Goal: Information Seeking & Learning: Compare options

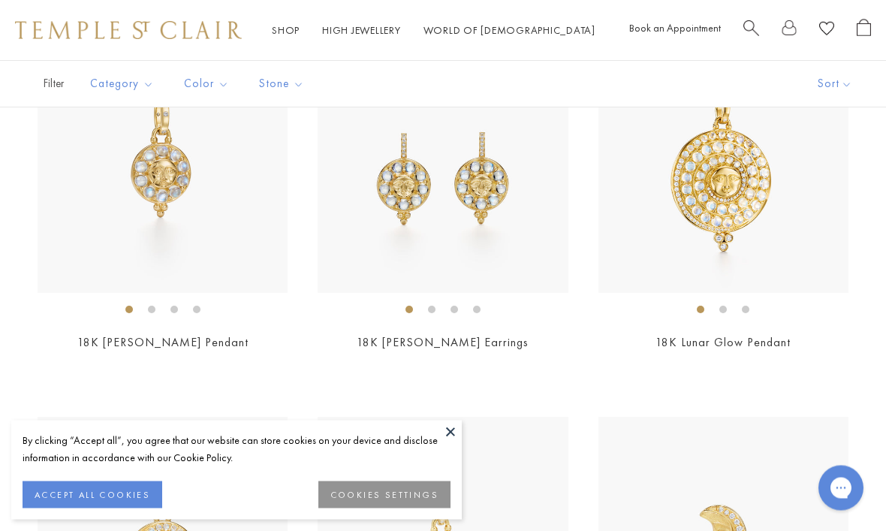
scroll to position [402, 0]
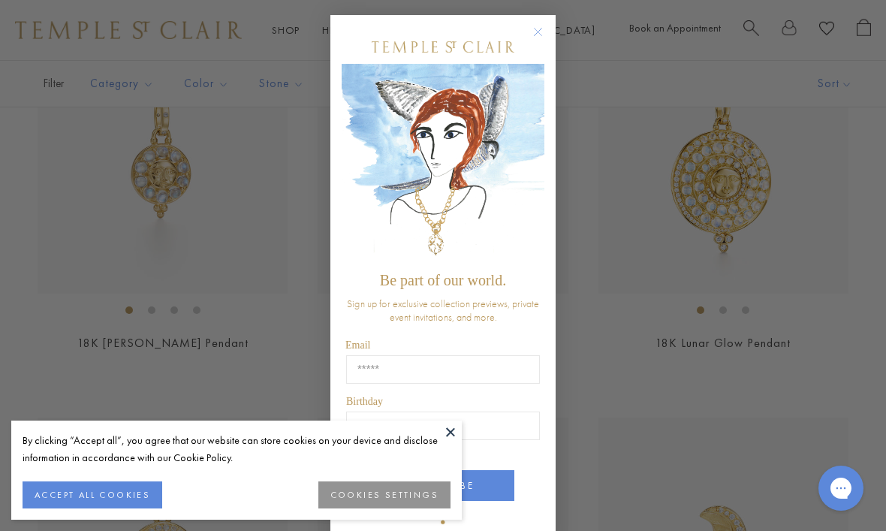
click at [543, 41] on circle "Close dialog" at bounding box center [538, 32] width 18 height 18
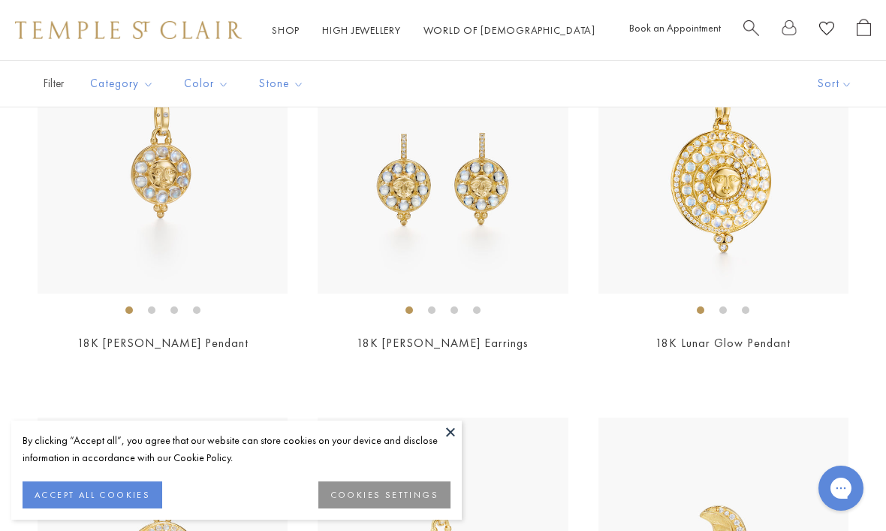
click at [259, 264] on img at bounding box center [163, 169] width 250 height 250
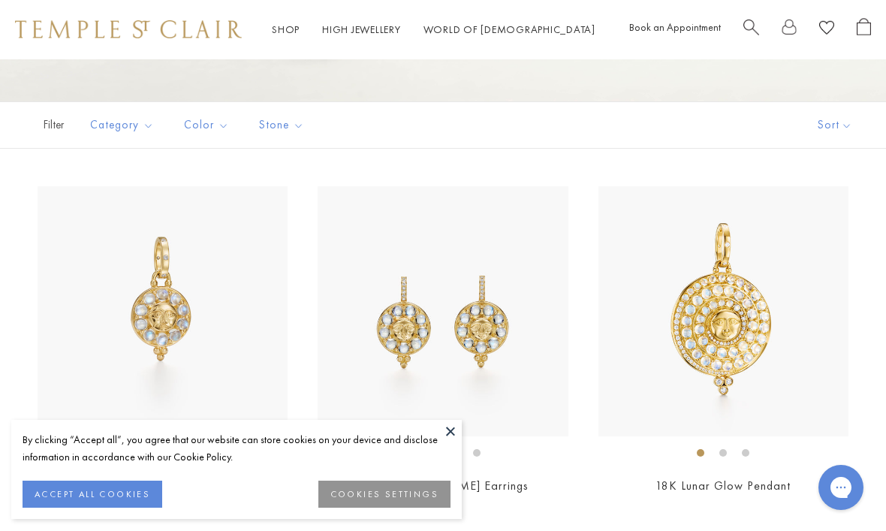
scroll to position [280, 0]
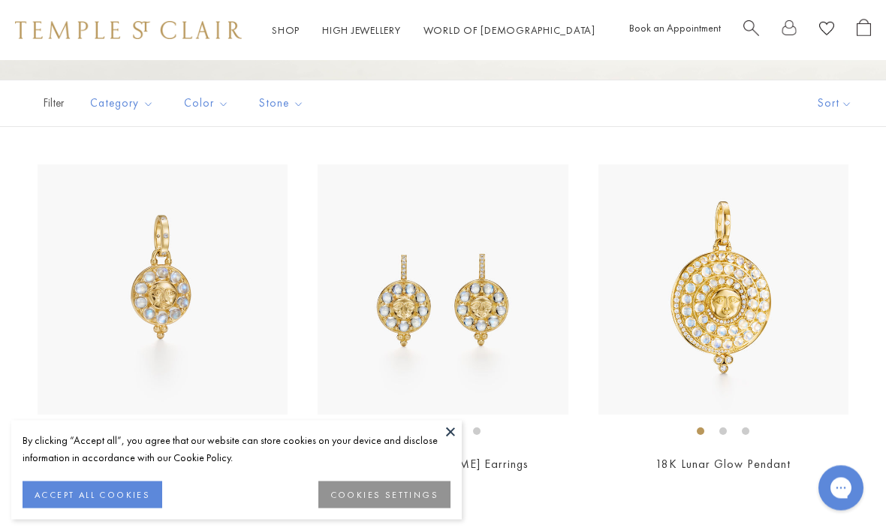
click at [808, 324] on img at bounding box center [723, 290] width 250 height 250
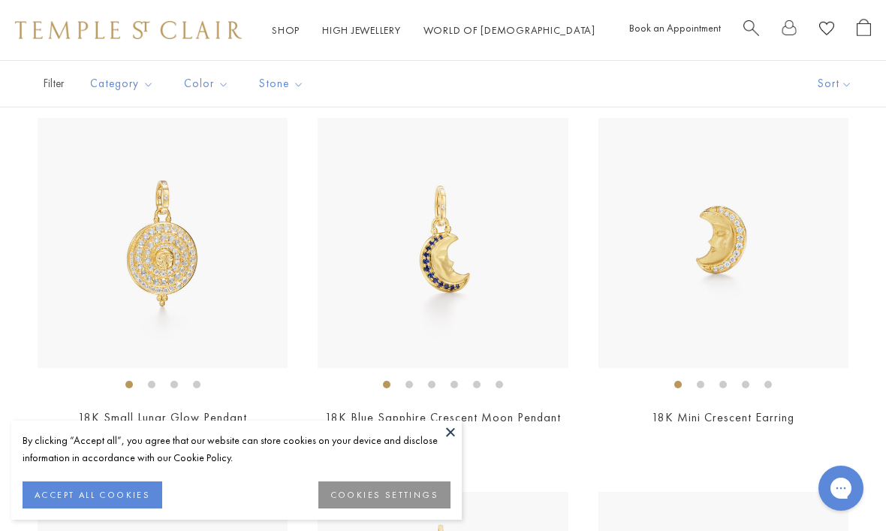
scroll to position [700, 0]
click at [192, 265] on img at bounding box center [163, 244] width 250 height 250
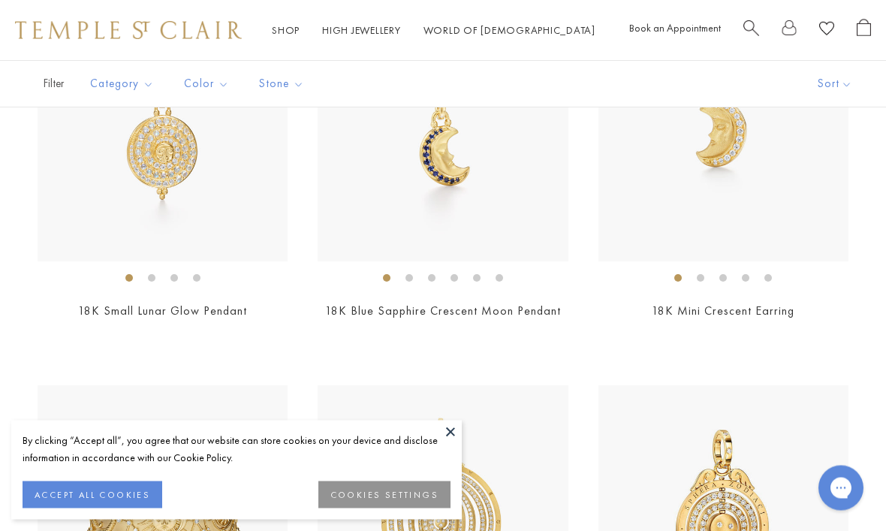
scroll to position [820, 0]
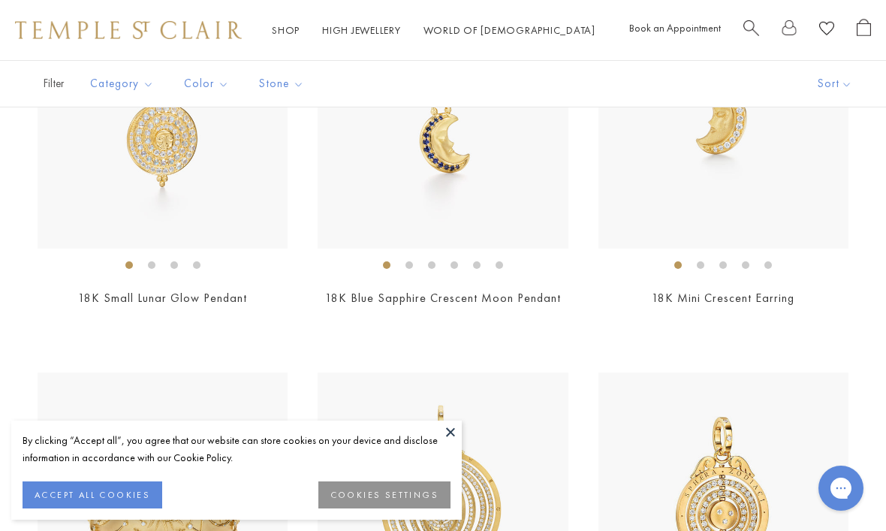
click at [511, 302] on link "18K Blue Sapphire Crescent Moon Pendant" at bounding box center [443, 298] width 236 height 16
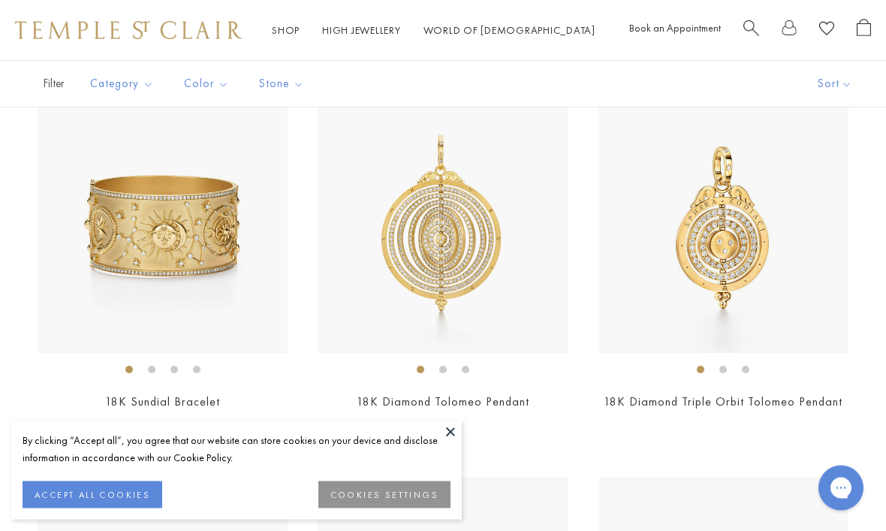
scroll to position [1091, 0]
click at [823, 396] on link "18K Diamond Triple Orbit Tolomeo Pendant" at bounding box center [722, 401] width 239 height 16
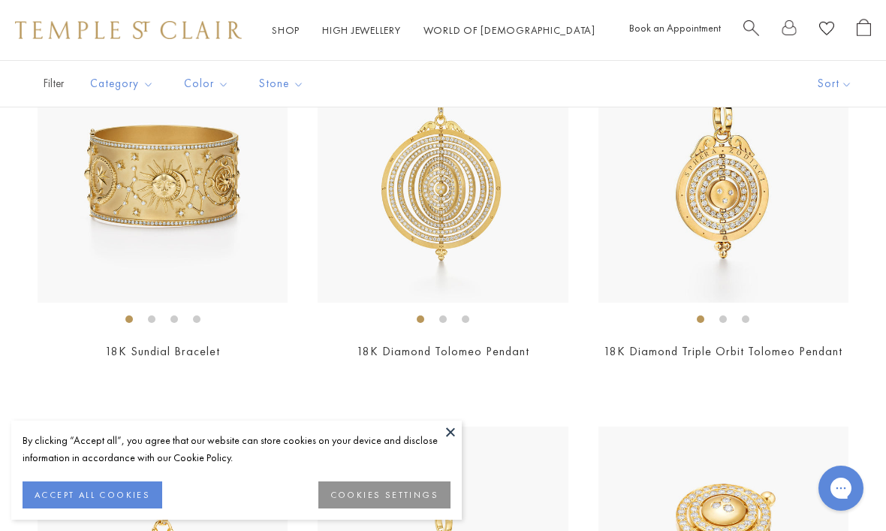
click at [502, 355] on link "18K Diamond Tolomeo Pendant" at bounding box center [443, 351] width 173 height 16
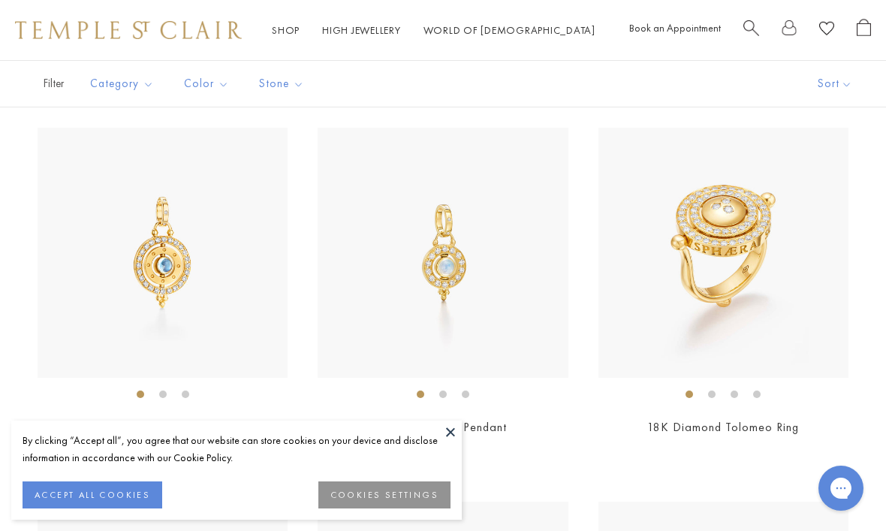
scroll to position [1446, 0]
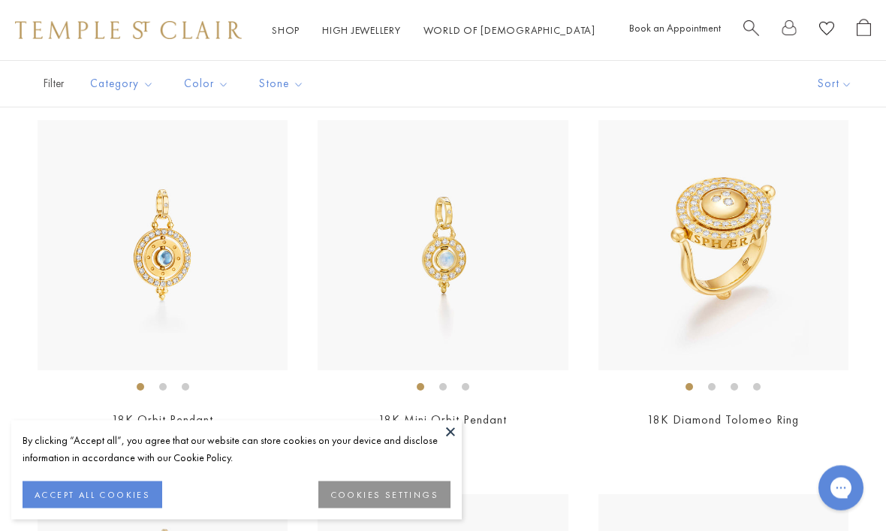
click at [499, 420] on link "18K Mini Orbit Pendant" at bounding box center [442, 420] width 128 height 16
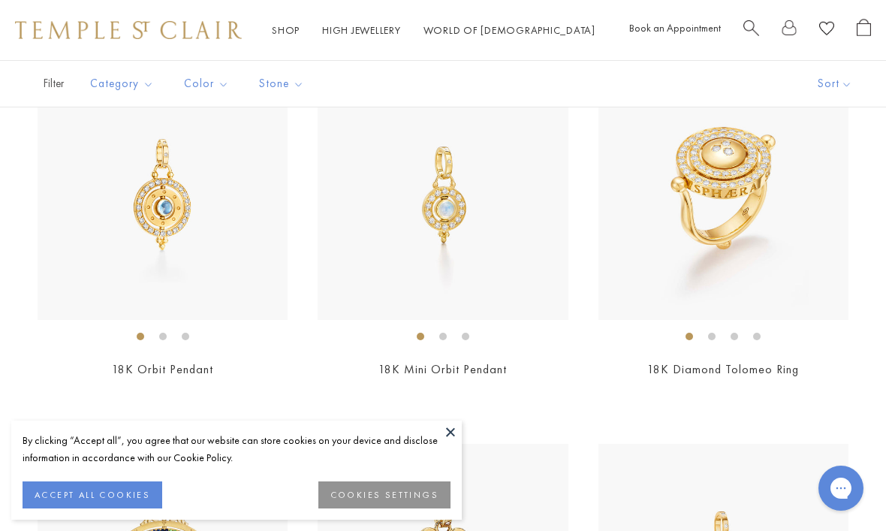
click at [203, 367] on link "18K Orbit Pendant" at bounding box center [162, 369] width 101 height 16
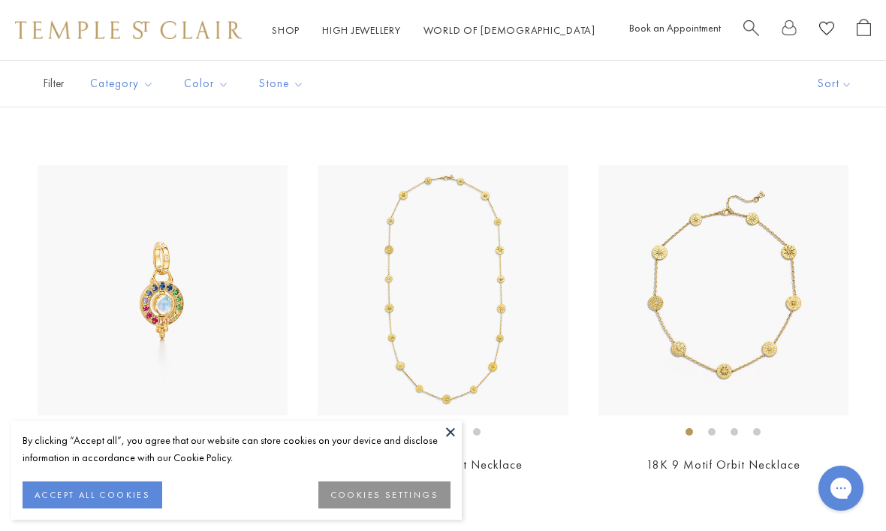
scroll to position [2194, 0]
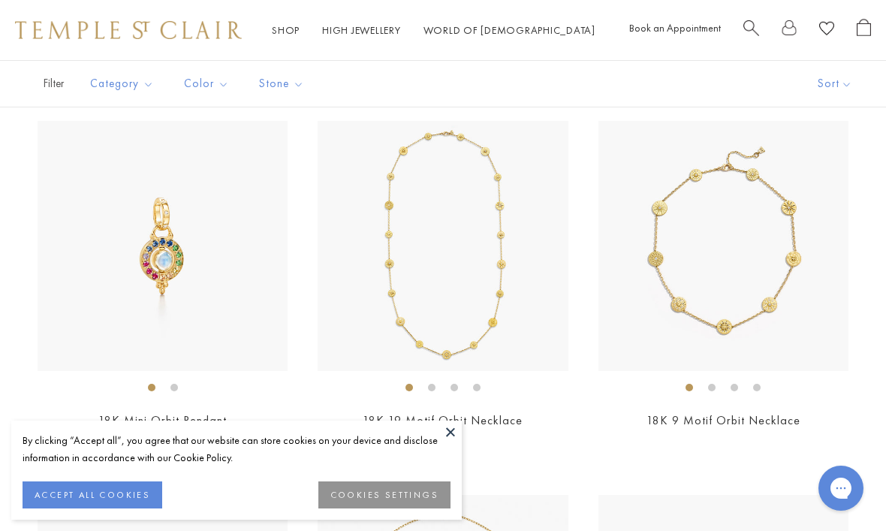
click at [844, 356] on img at bounding box center [723, 246] width 250 height 250
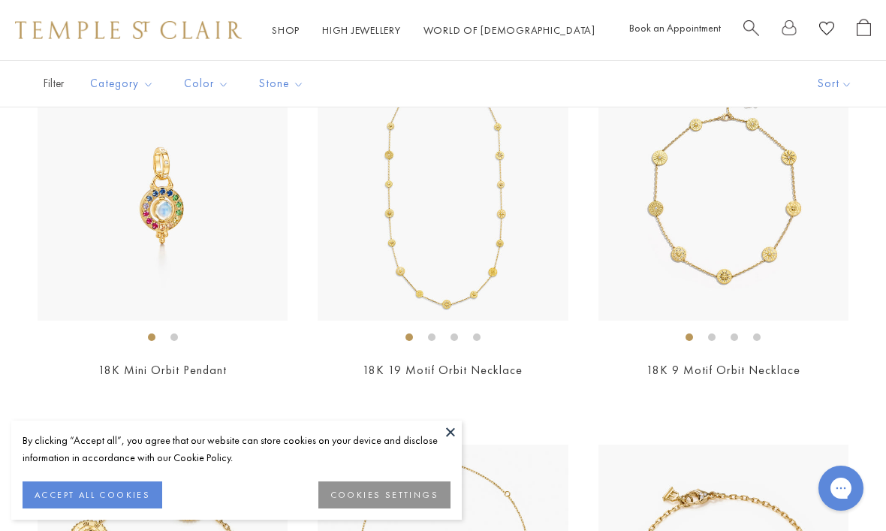
scroll to position [2184, 0]
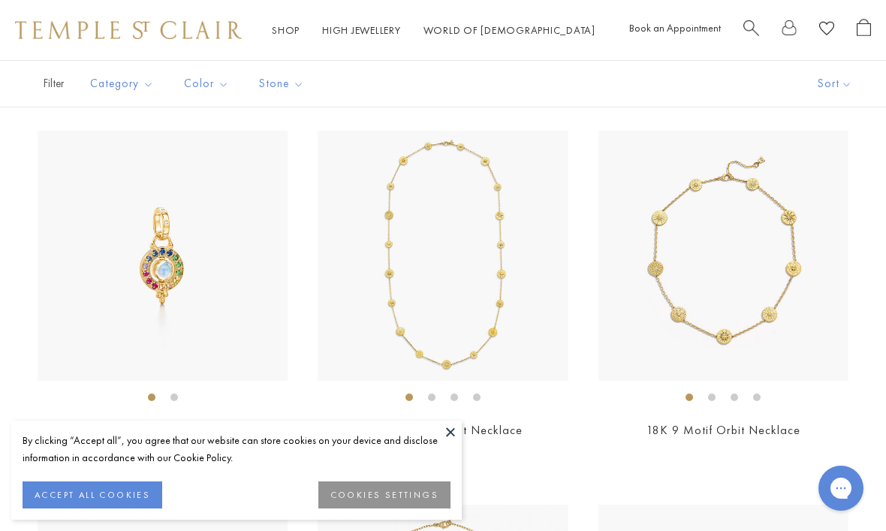
click at [210, 288] on img at bounding box center [163, 256] width 250 height 250
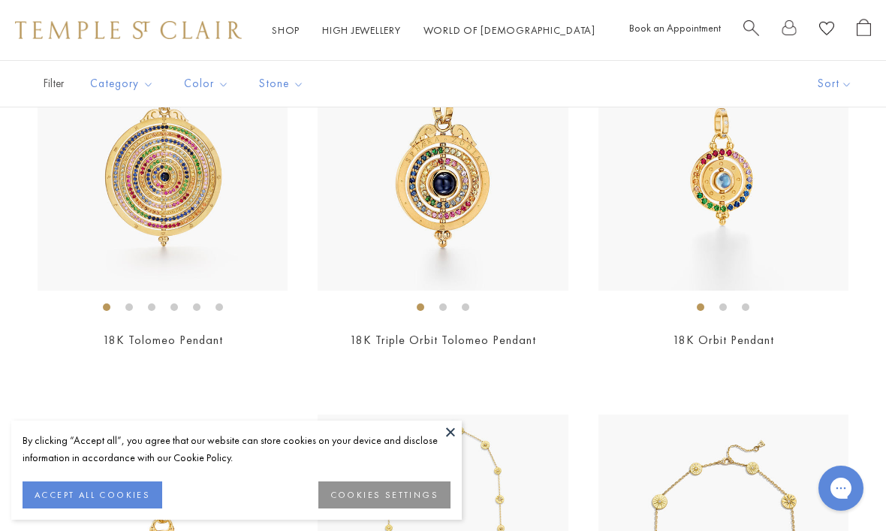
scroll to position [1900, 0]
click at [769, 212] on img at bounding box center [723, 166] width 250 height 250
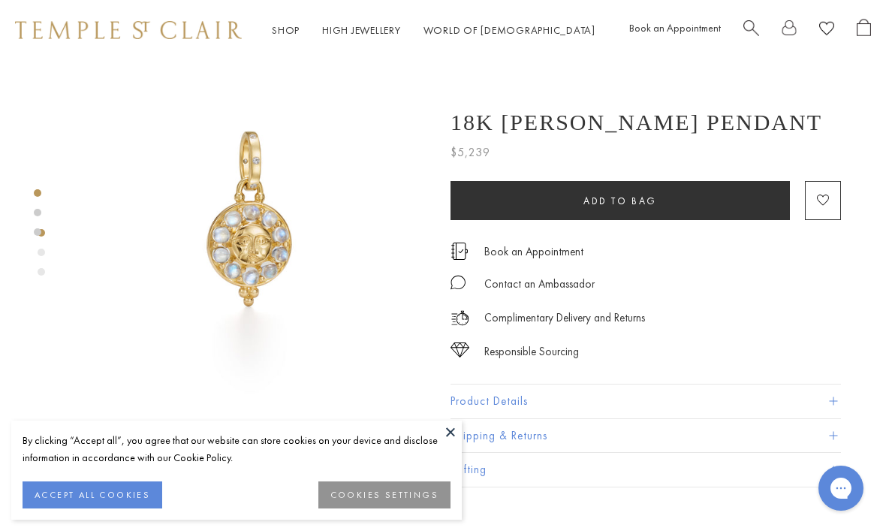
click at [449, 436] on button at bounding box center [450, 431] width 23 height 23
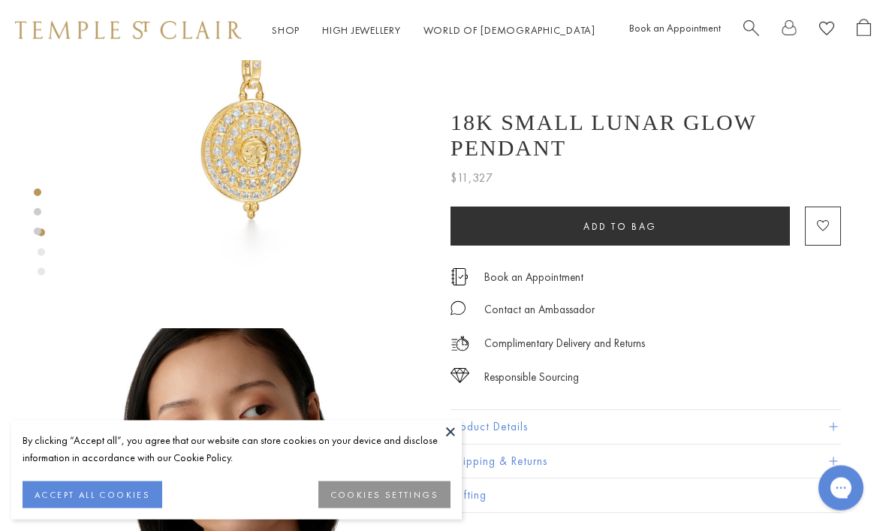
scroll to position [38, 0]
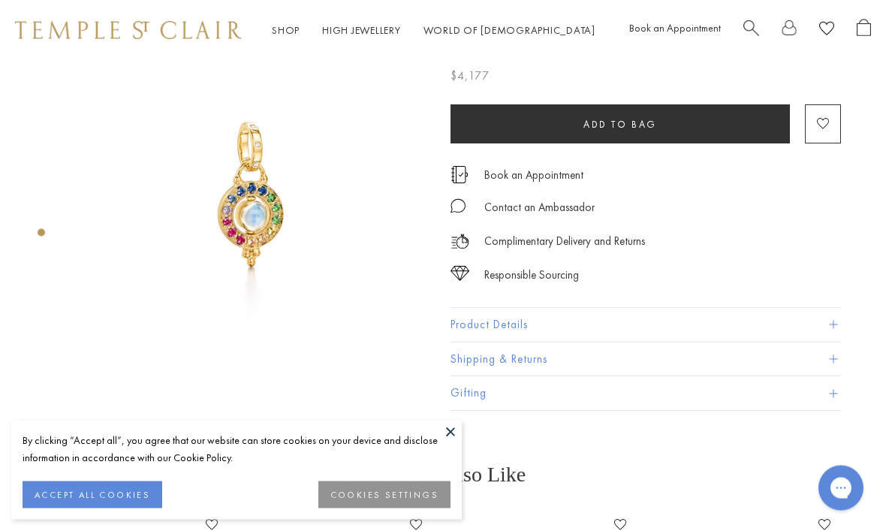
scroll to position [42, 0]
click at [833, 327] on span at bounding box center [833, 324] width 8 height 8
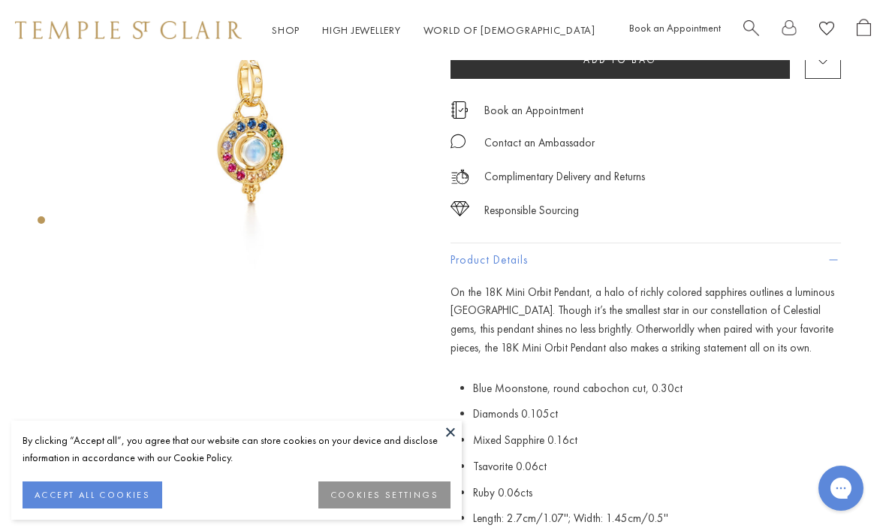
scroll to position [0, 0]
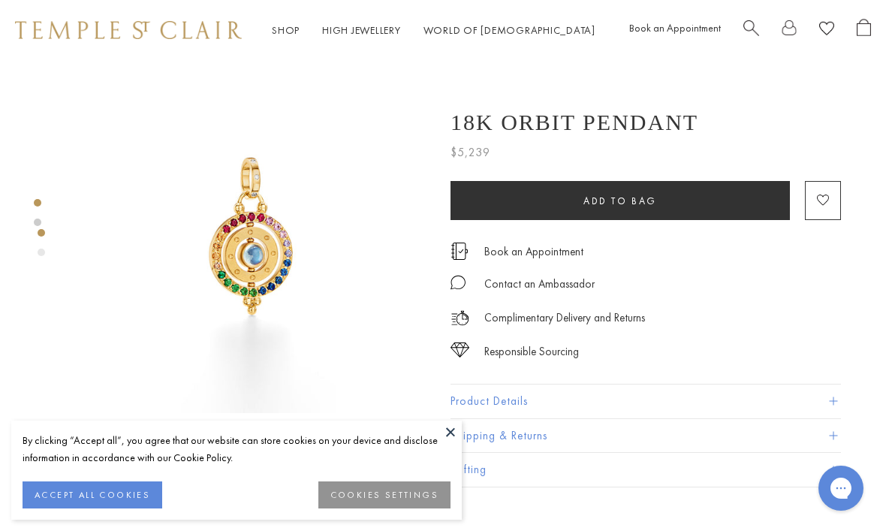
click at [838, 407] on button "Product Details" at bounding box center [645, 401] width 390 height 34
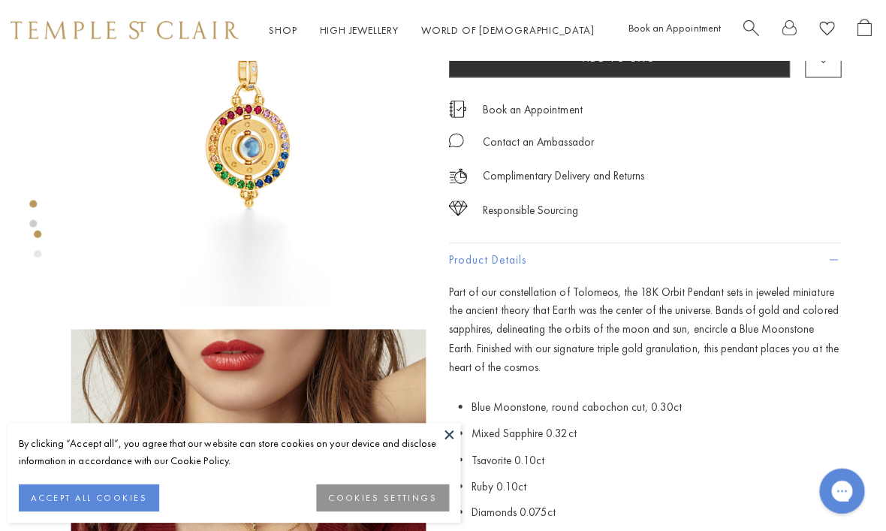
scroll to position [0, 1]
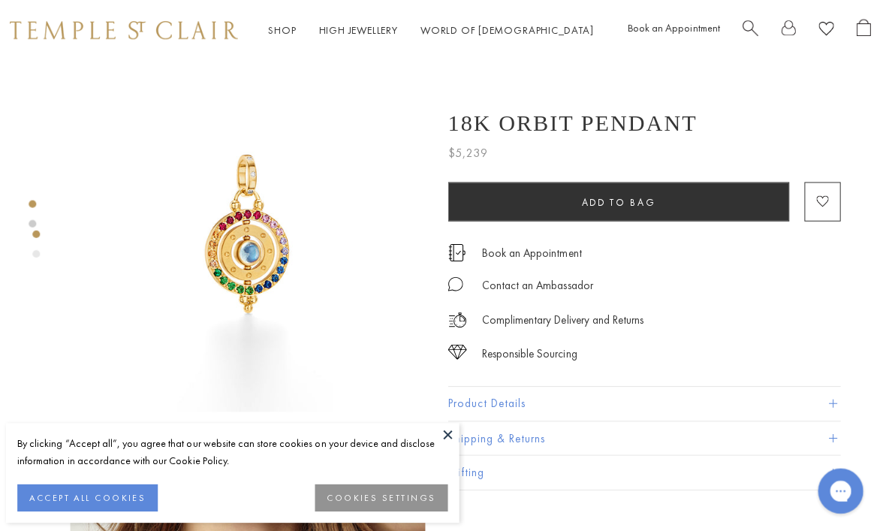
scroll to position [2, 0]
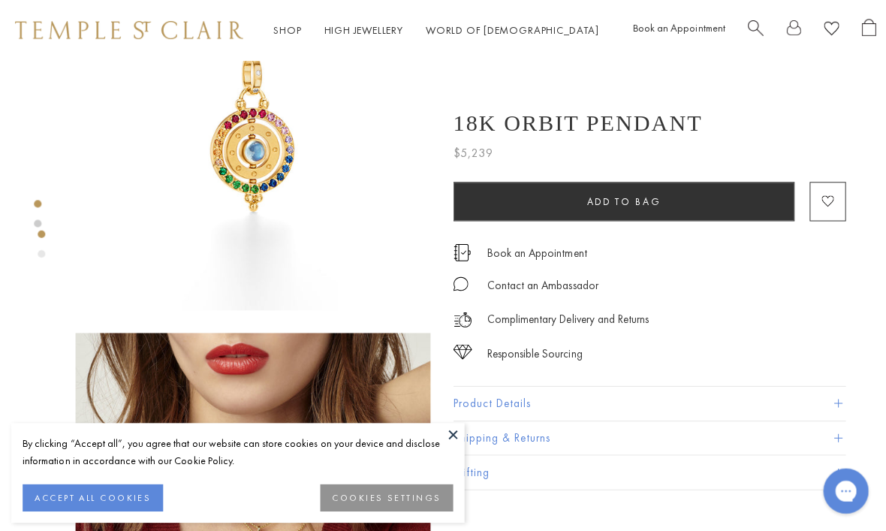
click at [839, 405] on button "Product Details" at bounding box center [645, 401] width 390 height 34
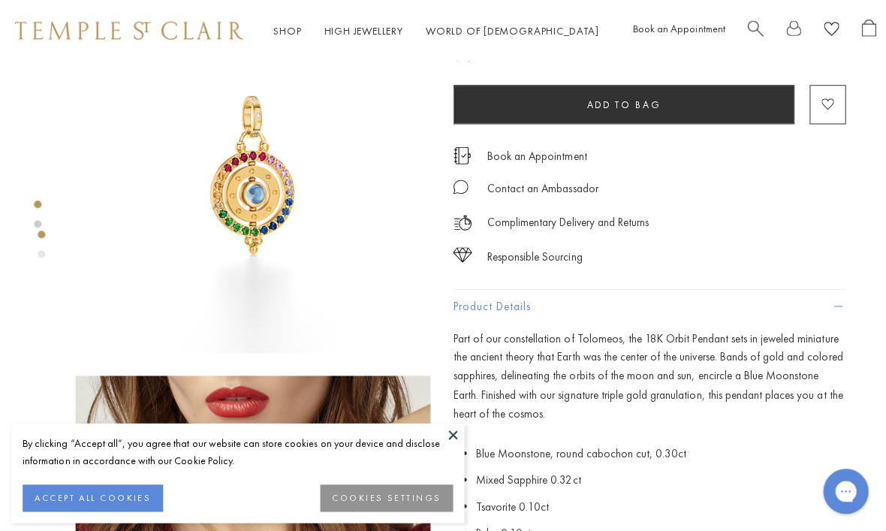
scroll to position [11, 0]
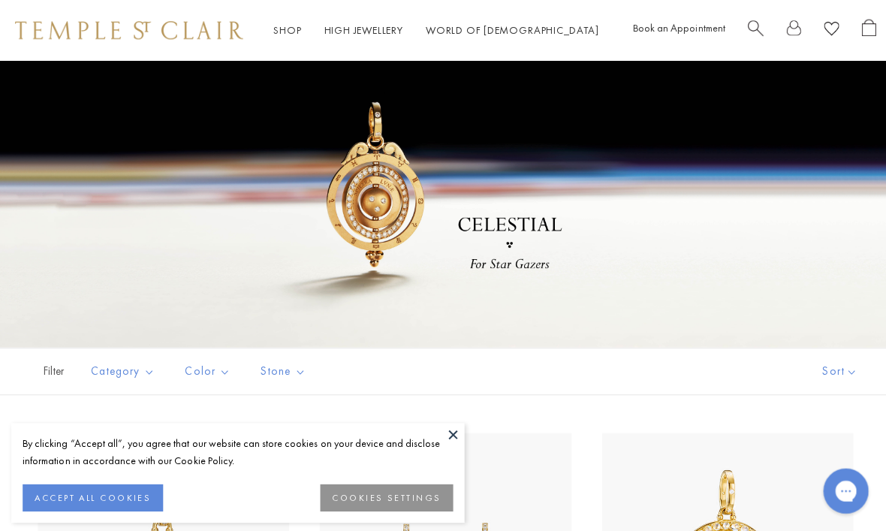
scroll to position [93, 0]
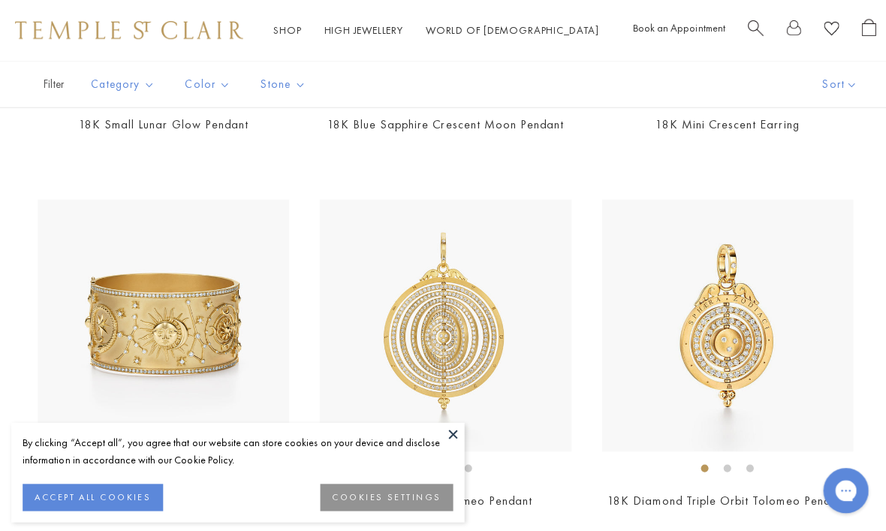
scroll to position [955, 0]
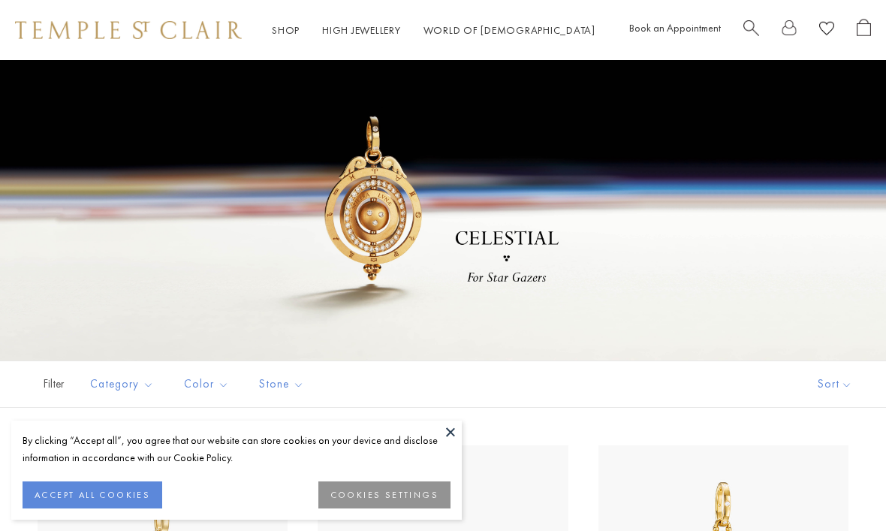
scroll to position [31, 0]
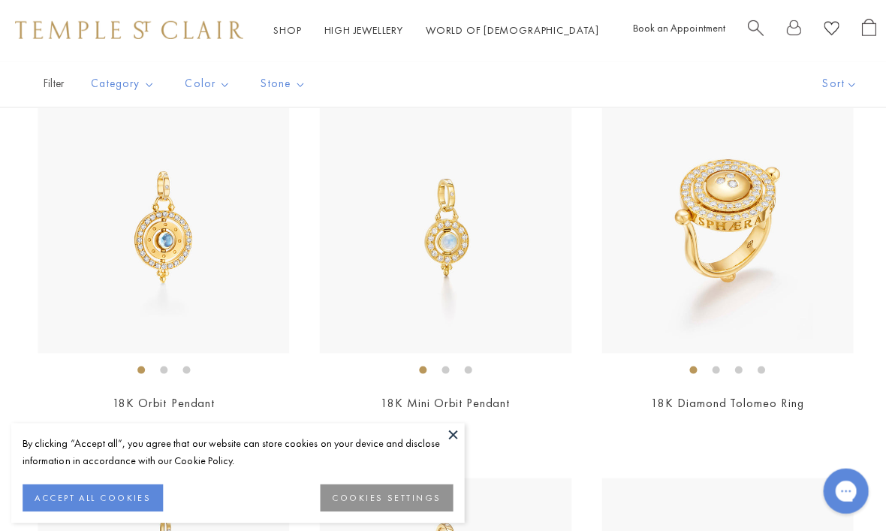
scroll to position [1466, 0]
click at [205, 403] on link "18K Orbit Pendant" at bounding box center [162, 401] width 101 height 16
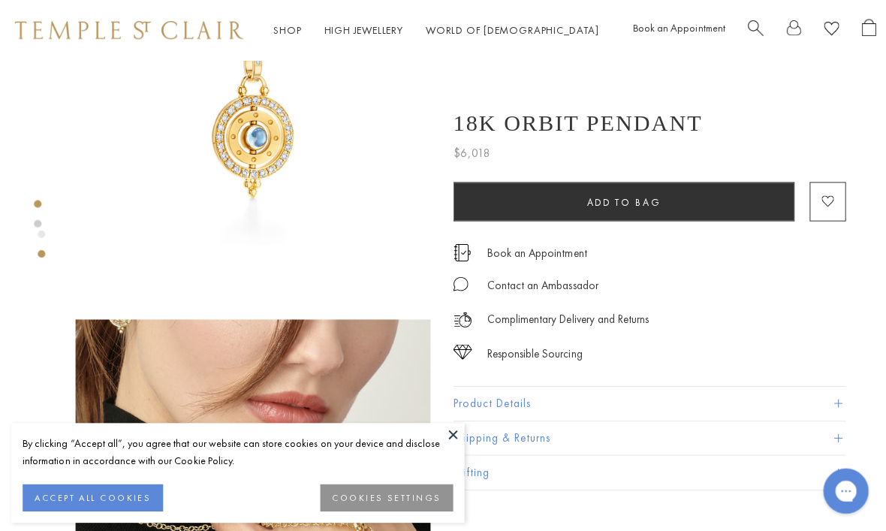
scroll to position [238, 0]
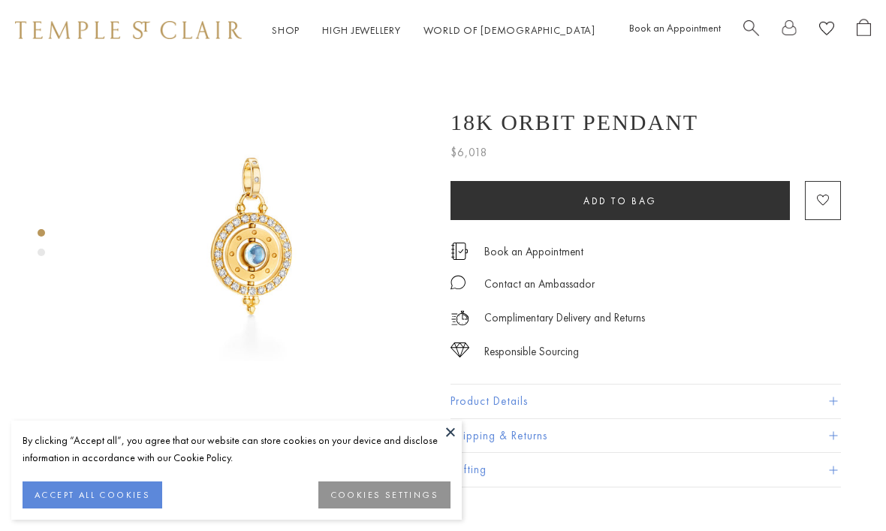
scroll to position [0, 3]
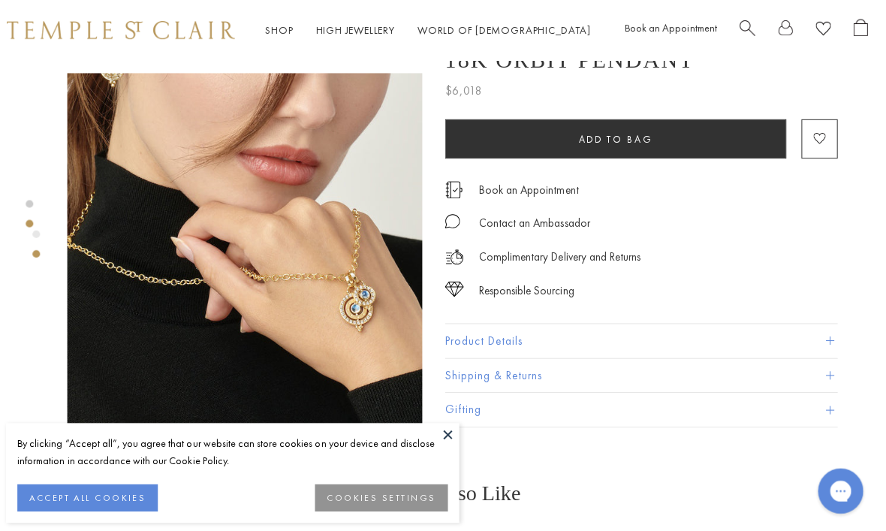
scroll to position [435, 3]
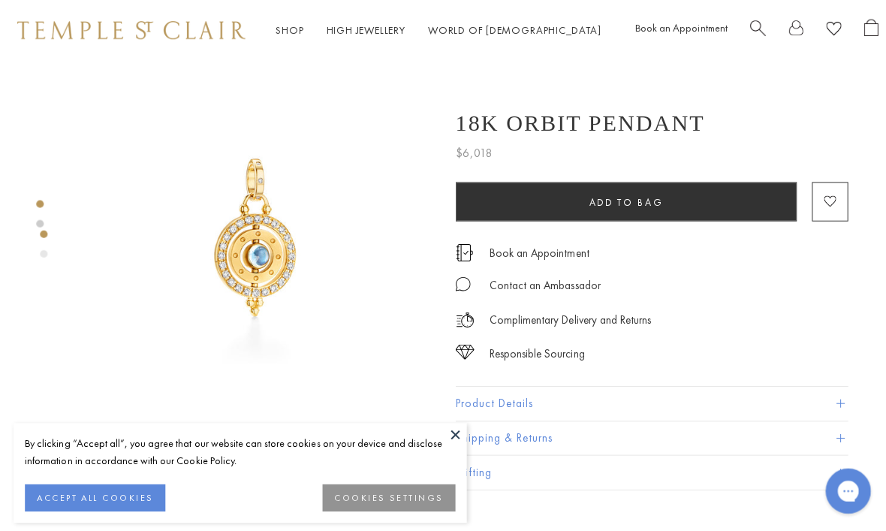
scroll to position [20, 0]
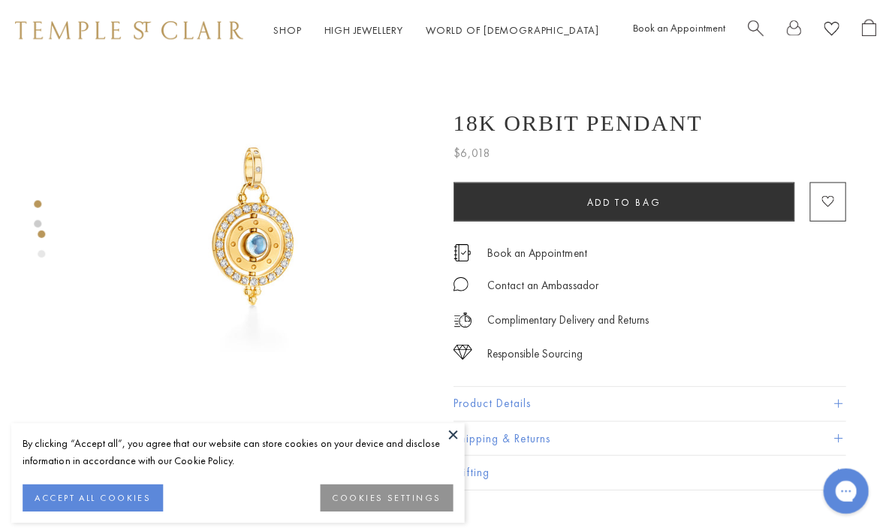
scroll to position [14, 0]
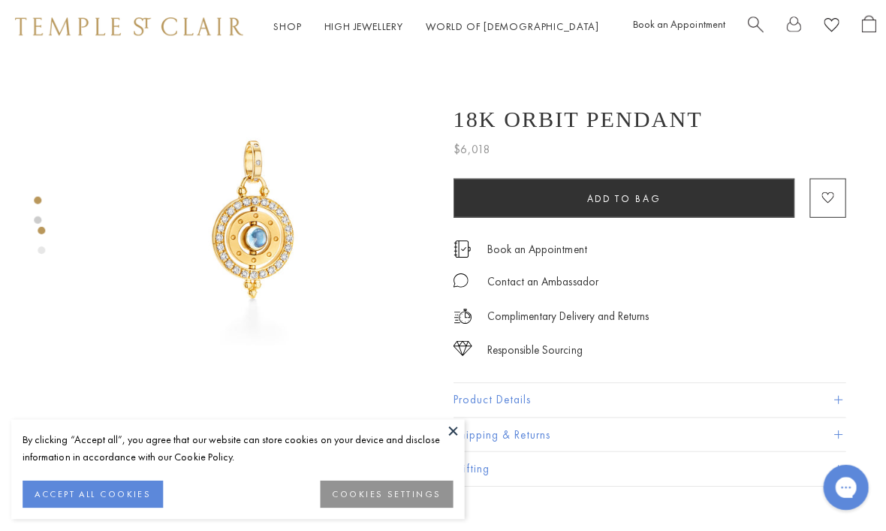
click at [835, 406] on button "Product Details" at bounding box center [645, 401] width 390 height 34
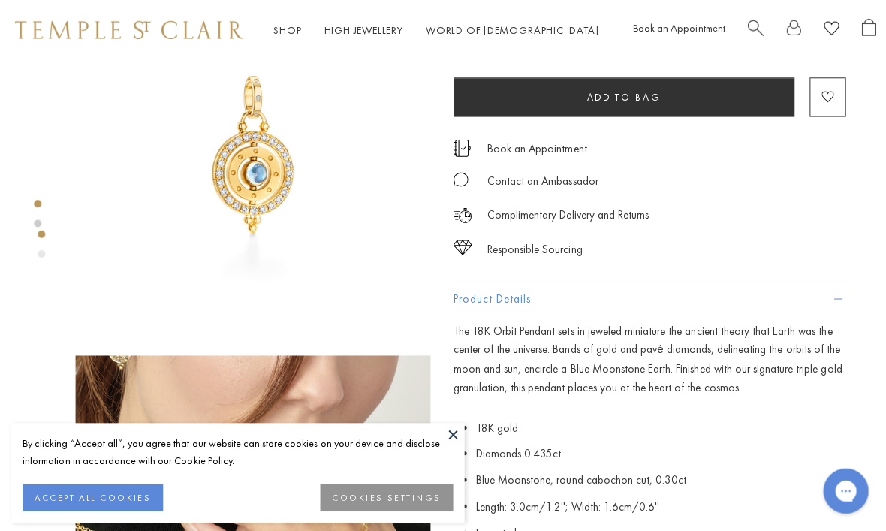
scroll to position [105, 0]
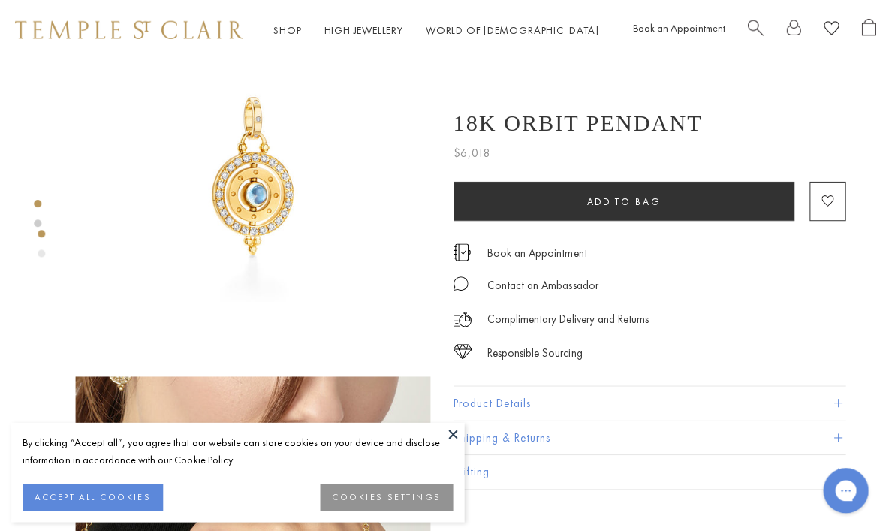
scroll to position [62, 0]
click at [836, 405] on button "Product Details" at bounding box center [645, 401] width 390 height 34
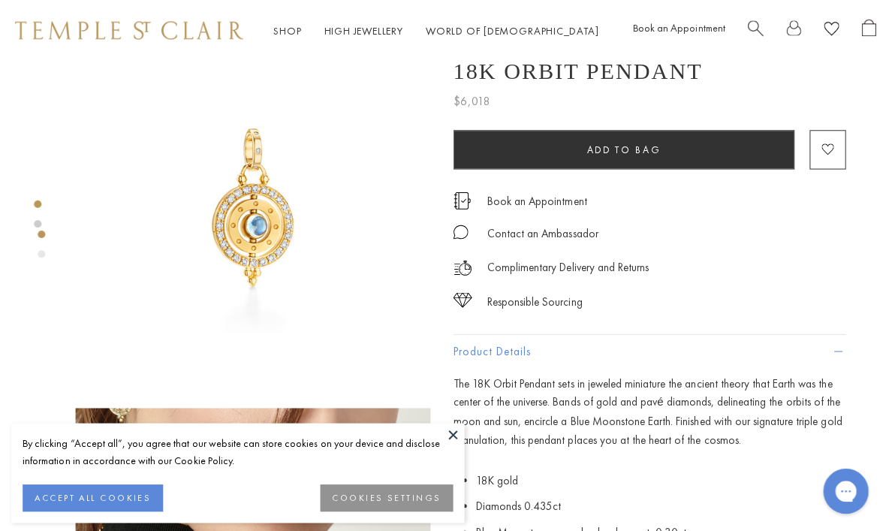
scroll to position [0, 0]
